Goal: Find specific page/section: Find specific page/section

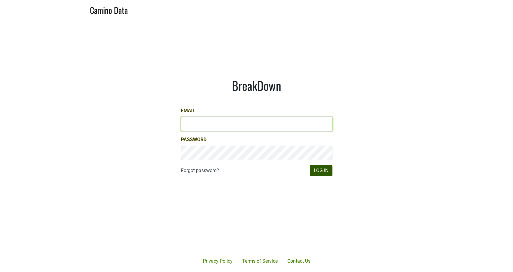
type input "[PERSON_NAME][EMAIL_ADDRESS][DOMAIN_NAME]"
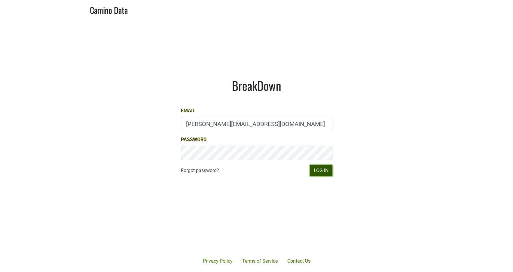
click at [321, 173] on button "Log In" at bounding box center [321, 170] width 23 height 11
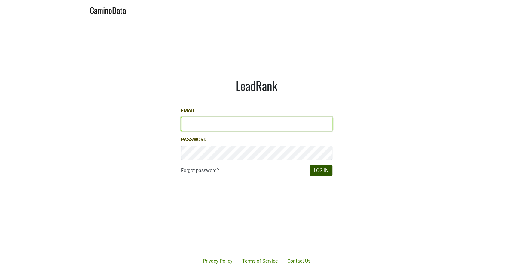
type input "[PERSON_NAME][EMAIL_ADDRESS][DOMAIN_NAME]"
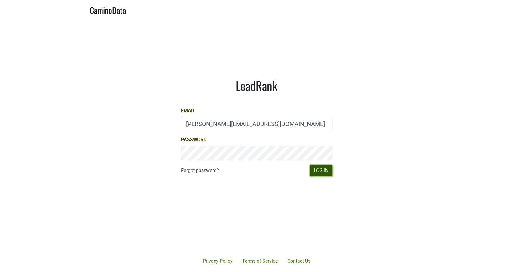
click at [322, 170] on button "Log In" at bounding box center [321, 170] width 23 height 11
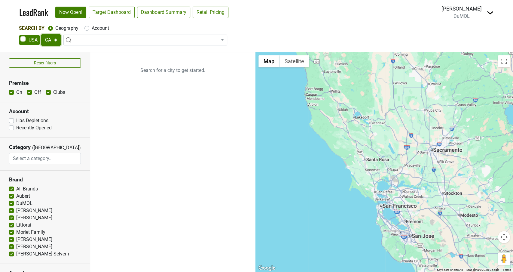
click at [55, 41] on select "AK AL AR AZ CA CO CT DC DE FL [GEOGRAPHIC_DATA] HI IA ID IL IN KS [GEOGRAPHIC_D…" at bounding box center [51, 39] width 20 height 11
select select "AZ"
click at [41, 34] on select "AK AL AR AZ CA CO CT DC DE FL [GEOGRAPHIC_DATA] HI IA ID IL IN KS [GEOGRAPHIC_D…" at bounding box center [51, 39] width 20 height 11
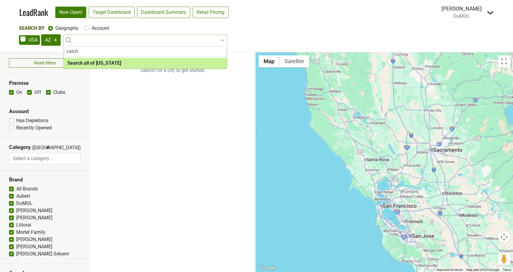
type input "catch"
select select "ALL_AZ"
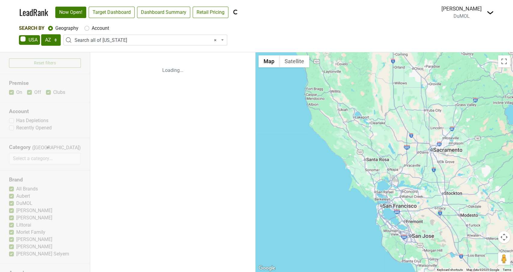
click at [92, 29] on label "Account" at bounding box center [100, 28] width 17 height 7
click at [86, 29] on input "Account" at bounding box center [86, 28] width 5 height 6
radio input "true"
select select
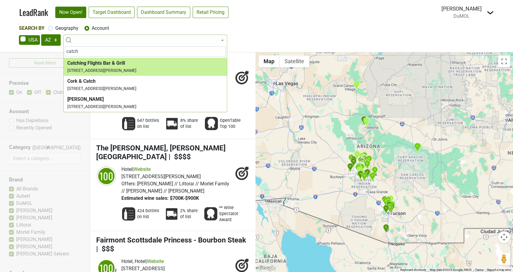
click at [97, 49] on input "catch" at bounding box center [145, 51] width 161 height 10
type input "catch"
